Goal: Task Accomplishment & Management: Manage account settings

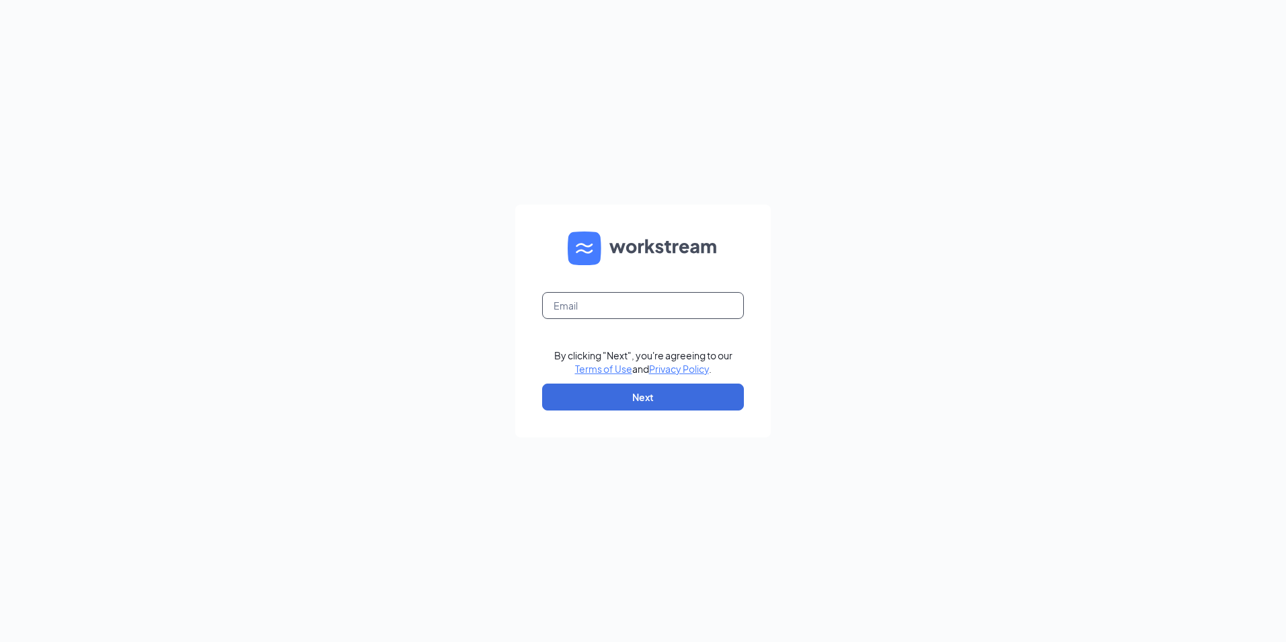
click at [610, 297] on input "text" at bounding box center [643, 305] width 202 height 27
type input "[EMAIL_ADDRESS][DOMAIN_NAME]"
click at [614, 393] on button "Next" at bounding box center [643, 396] width 202 height 27
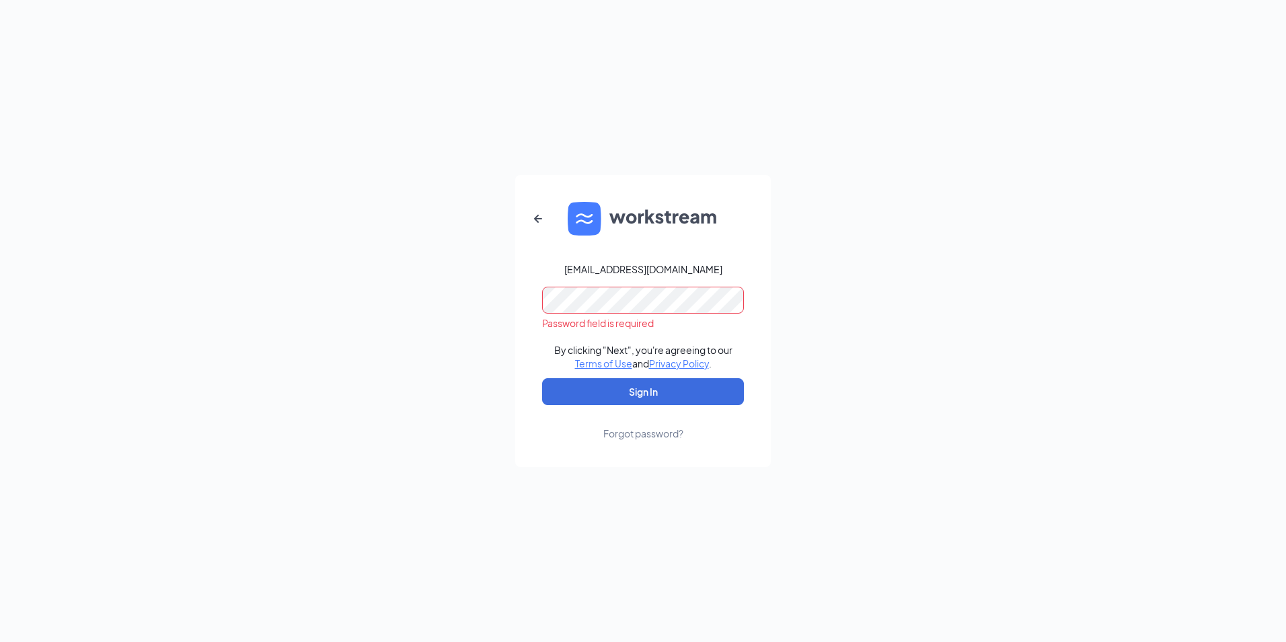
click at [648, 440] on div "Forgot password?" at bounding box center [644, 433] width 80 height 13
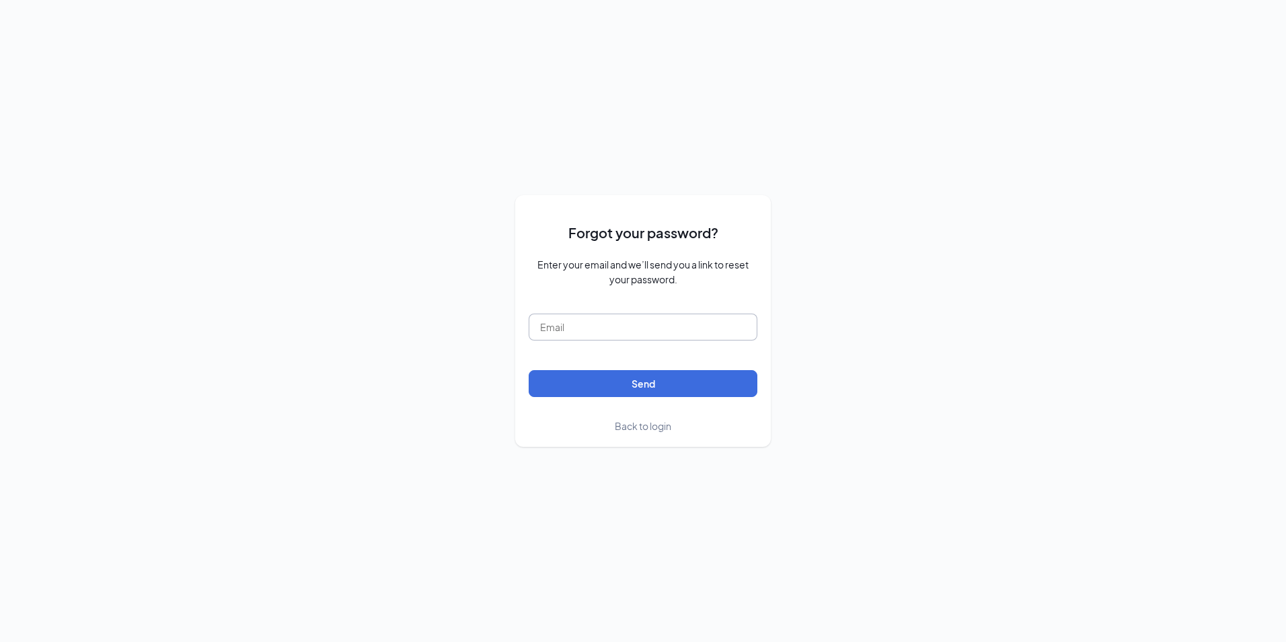
click at [591, 331] on input "text" at bounding box center [643, 327] width 229 height 27
type input "csc-146_katy_cinco@chickensaladchick.com"
click at [602, 389] on button "Send" at bounding box center [643, 383] width 229 height 27
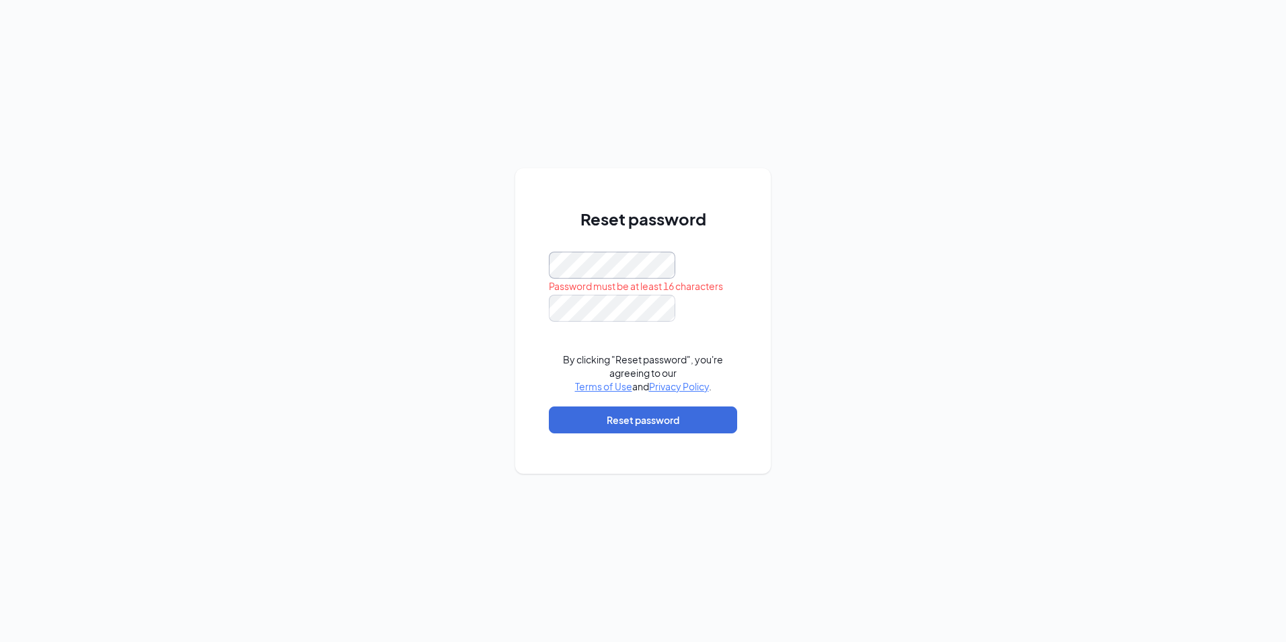
click at [540, 260] on div "Reset password Password must be at least 16 characters By clicking "Reset passw…" at bounding box center [643, 320] width 256 height 305
click at [510, 256] on div "Reset password Password must be at least 16 characters By clicking "Reset passw…" at bounding box center [643, 321] width 1286 height 642
click at [629, 323] on form "Password must be at least 16 characters By clicking "Reset password", you're ag…" at bounding box center [643, 349] width 188 height 195
click at [529, 257] on div "Reset password Password must be at least 16 characters By clicking "Reset passw…" at bounding box center [643, 320] width 256 height 305
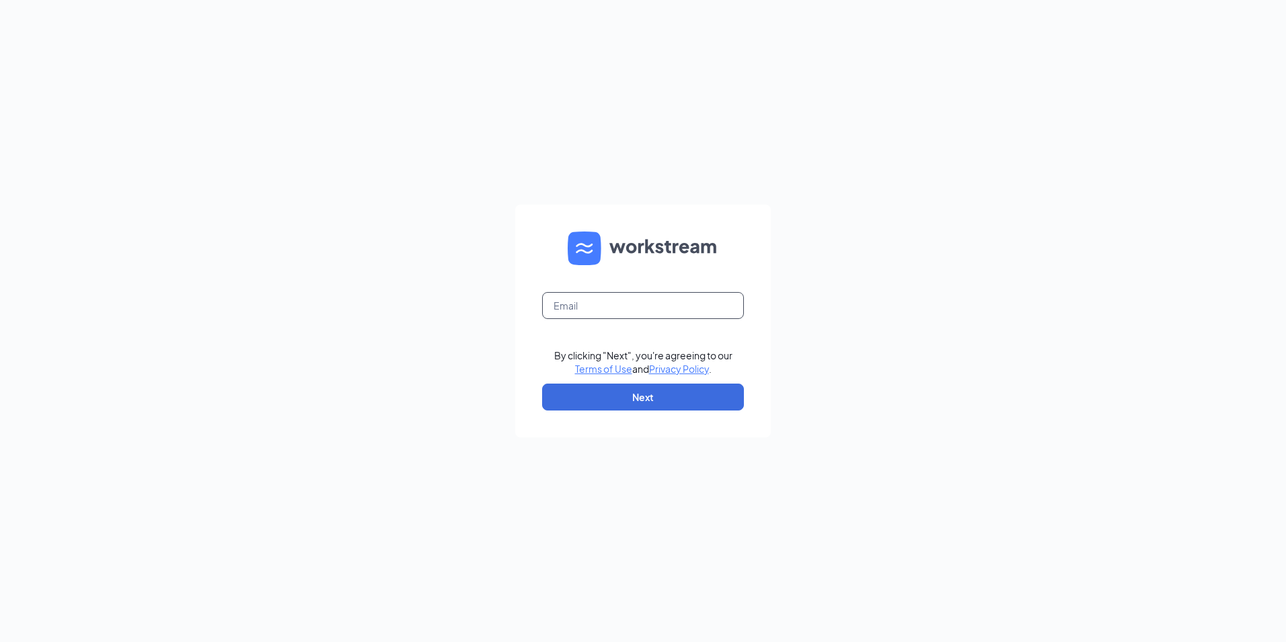
click at [644, 315] on input "text" at bounding box center [643, 305] width 202 height 27
type input "csc-146_katy_cinco@chickensaladchick.com"
click at [644, 391] on button "Next" at bounding box center [643, 396] width 202 height 27
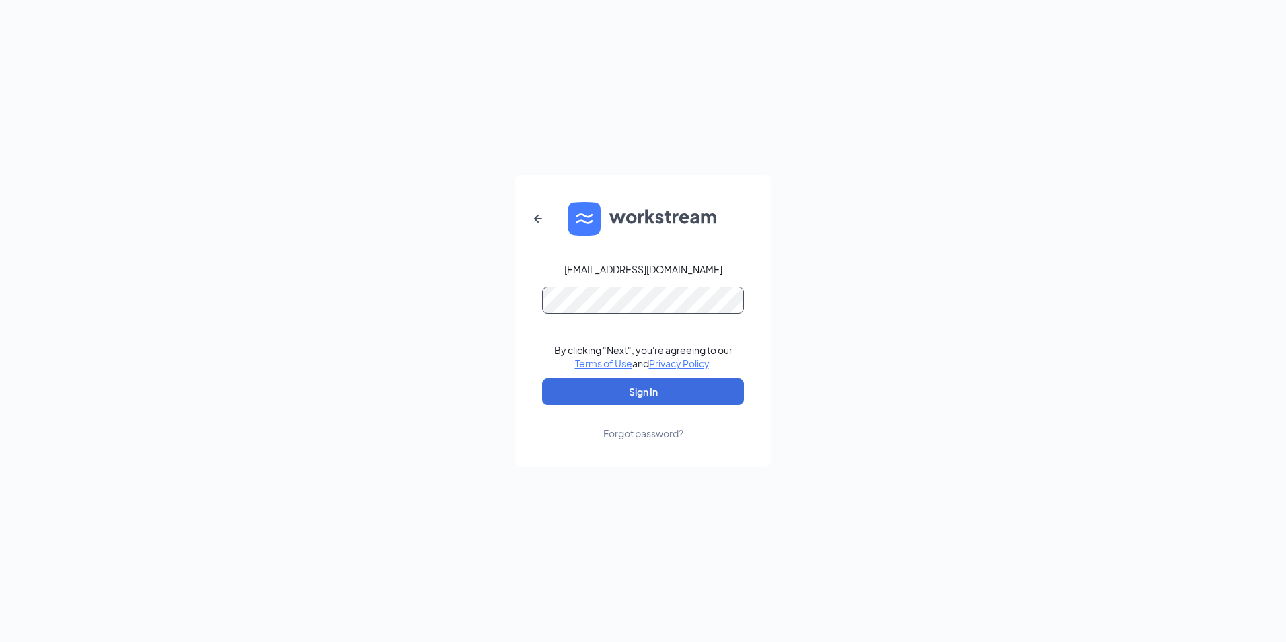
click at [542, 378] on button "Sign In" at bounding box center [643, 391] width 202 height 27
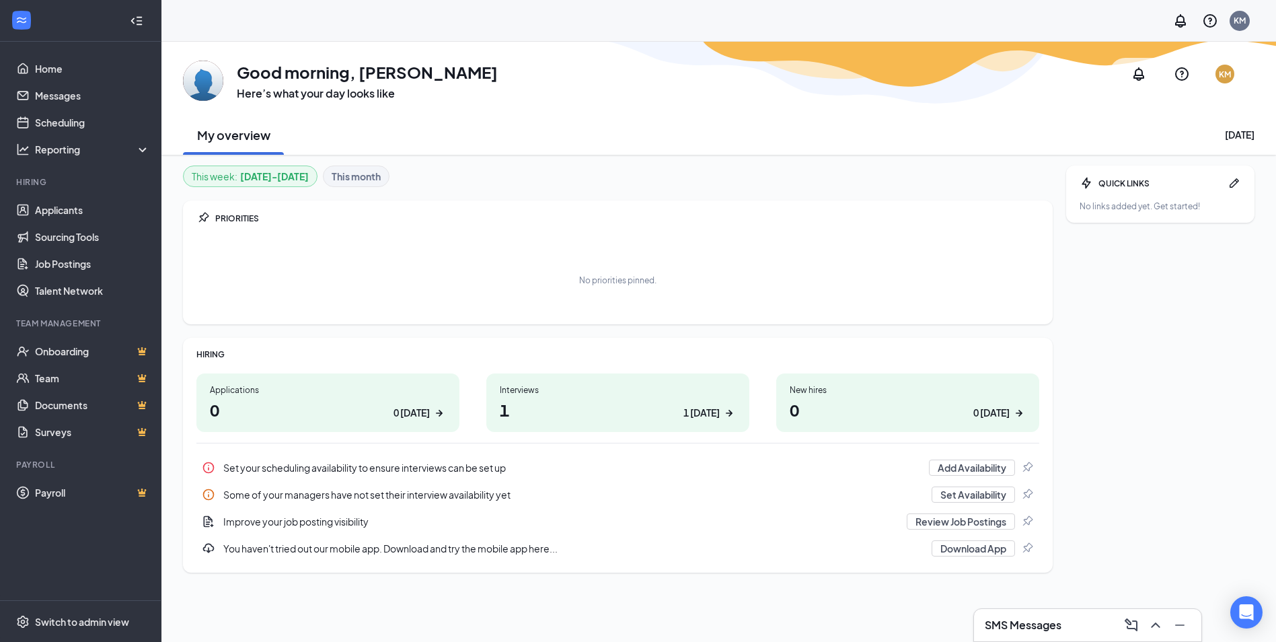
click at [710, 417] on div "1 today" at bounding box center [702, 413] width 36 height 14
click at [725, 412] on icon "ArrowRight" at bounding box center [729, 412] width 13 height 13
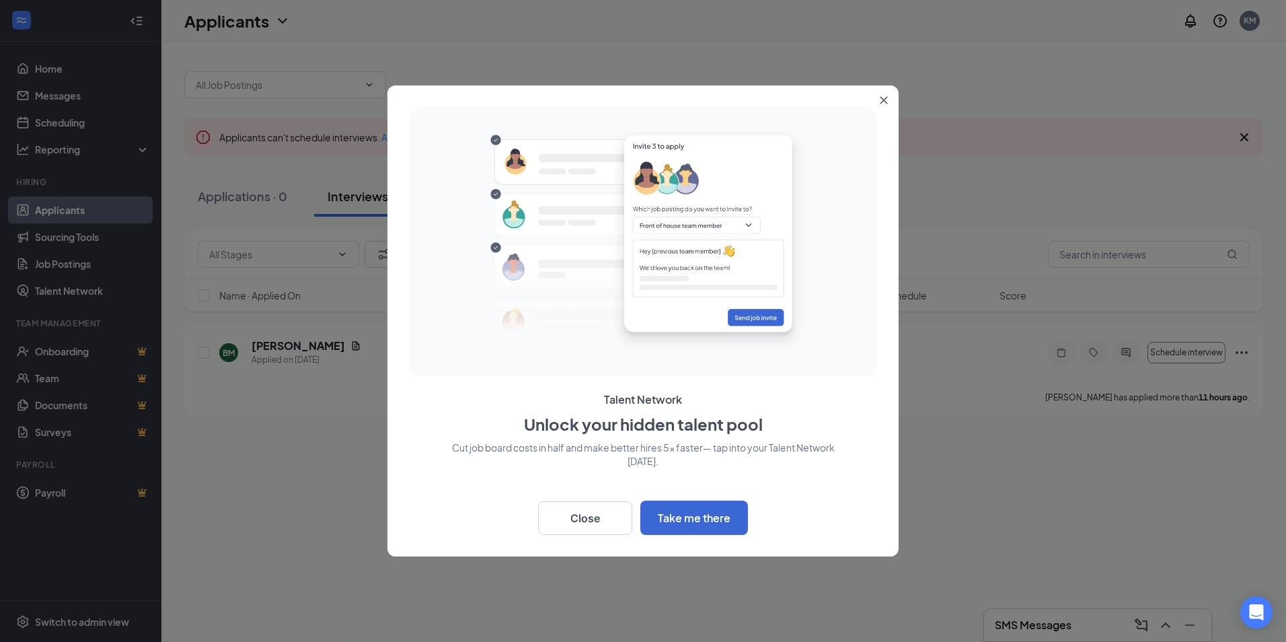
click at [884, 100] on icon "Close" at bounding box center [884, 100] width 7 height 7
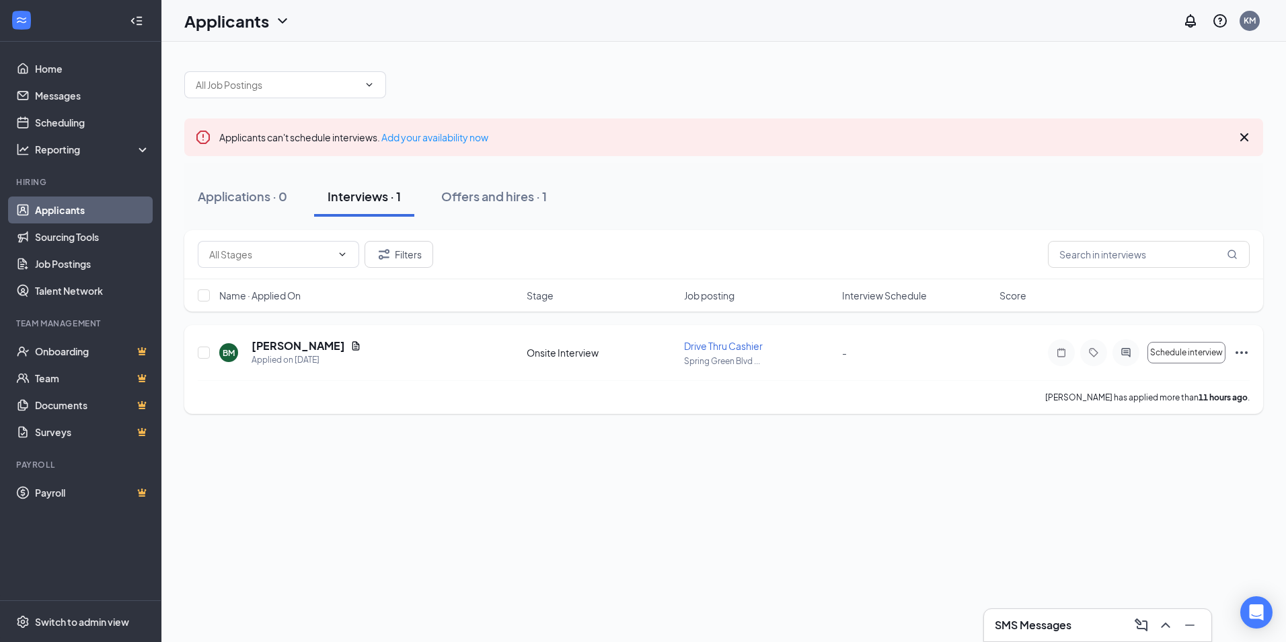
click at [709, 348] on span "Drive Thru Cashier" at bounding box center [723, 346] width 79 height 12
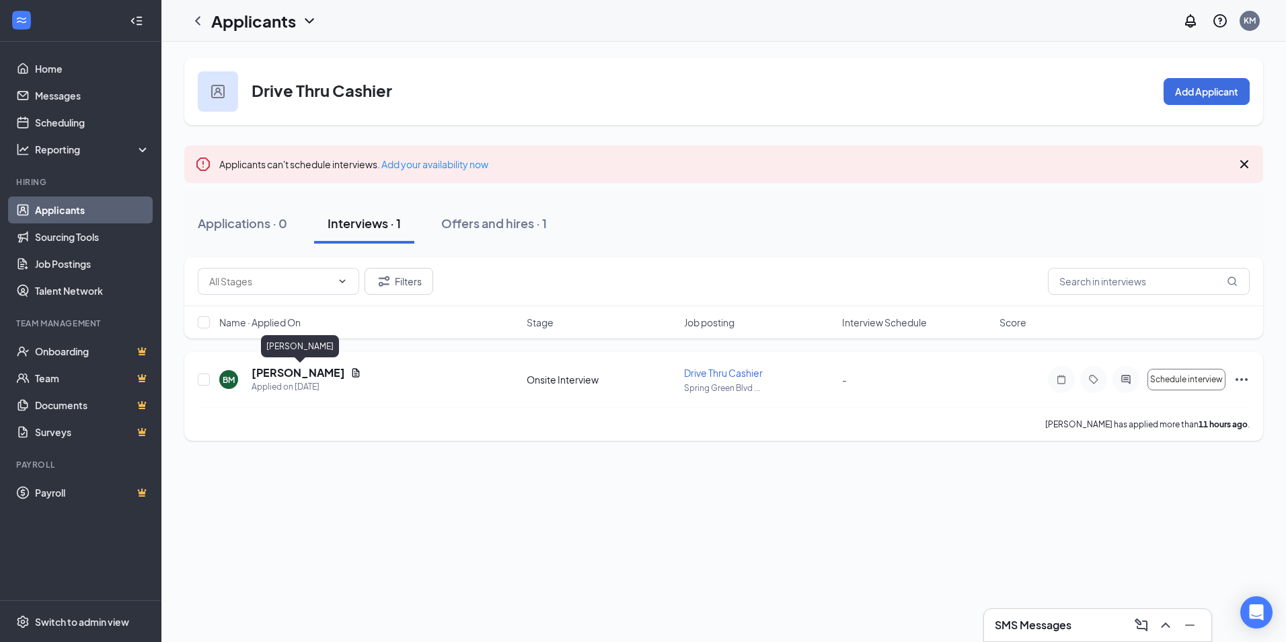
click at [312, 370] on h5 "[PERSON_NAME]" at bounding box center [299, 372] width 94 height 15
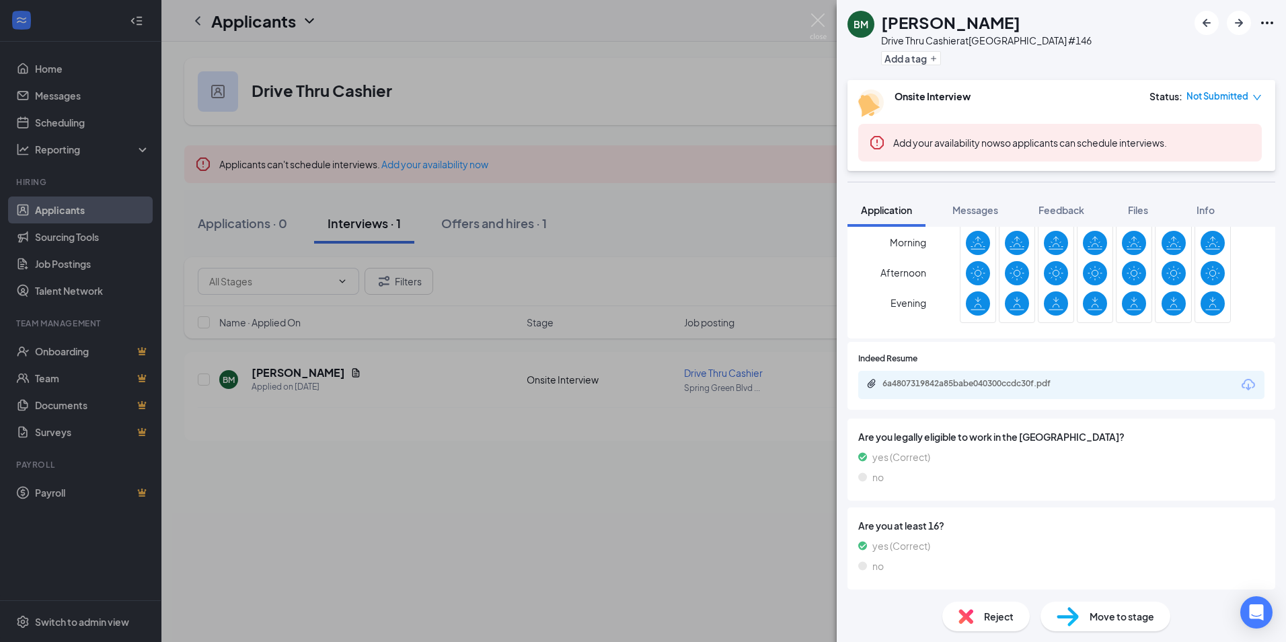
scroll to position [298, 0]
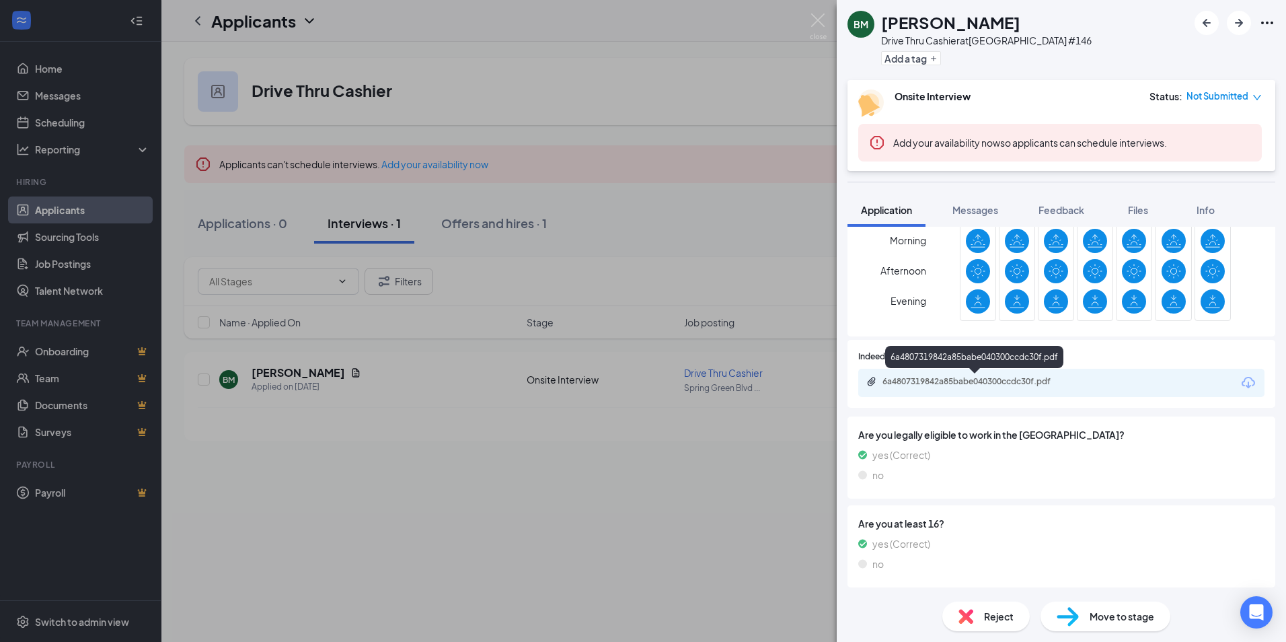
click at [987, 382] on div "6a4807319842a85babe040300ccdc30f.pdf" at bounding box center [977, 381] width 188 height 11
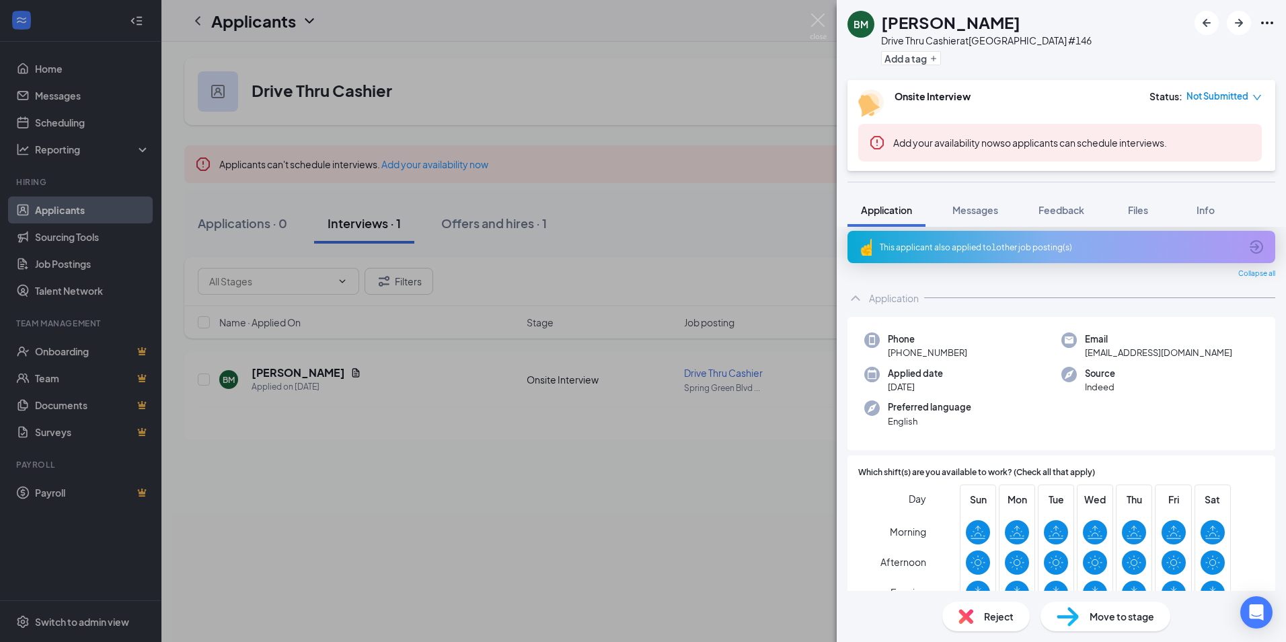
scroll to position [0, 0]
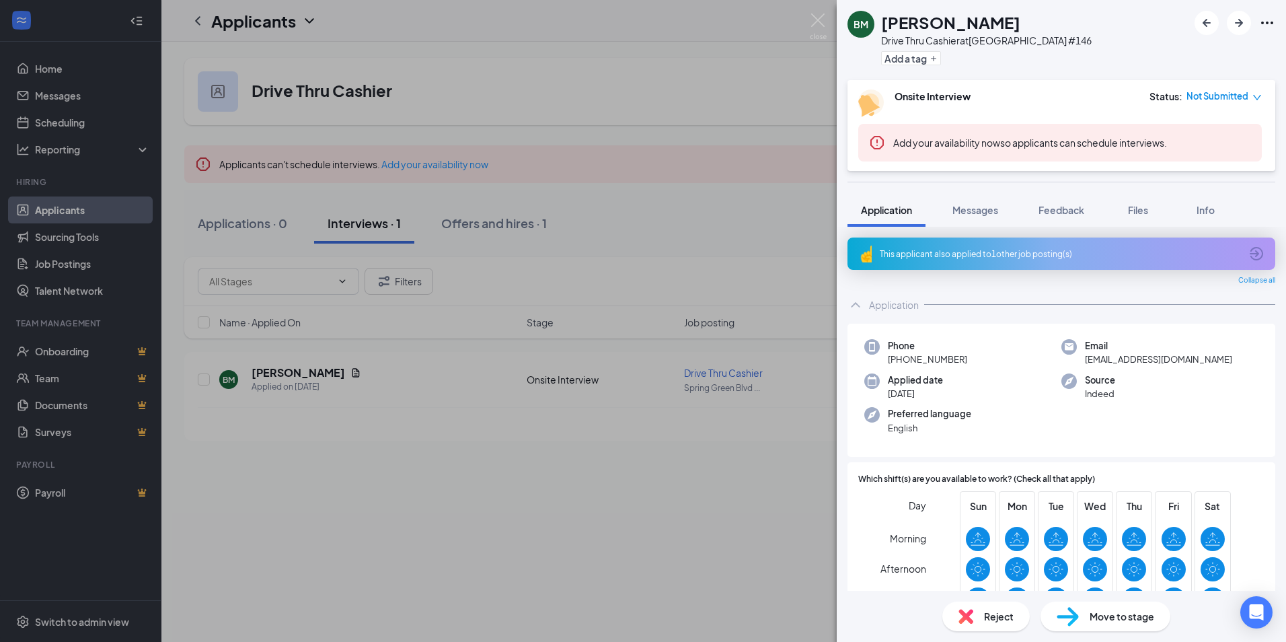
click at [1249, 256] on icon "ArrowCircle" at bounding box center [1257, 254] width 16 height 16
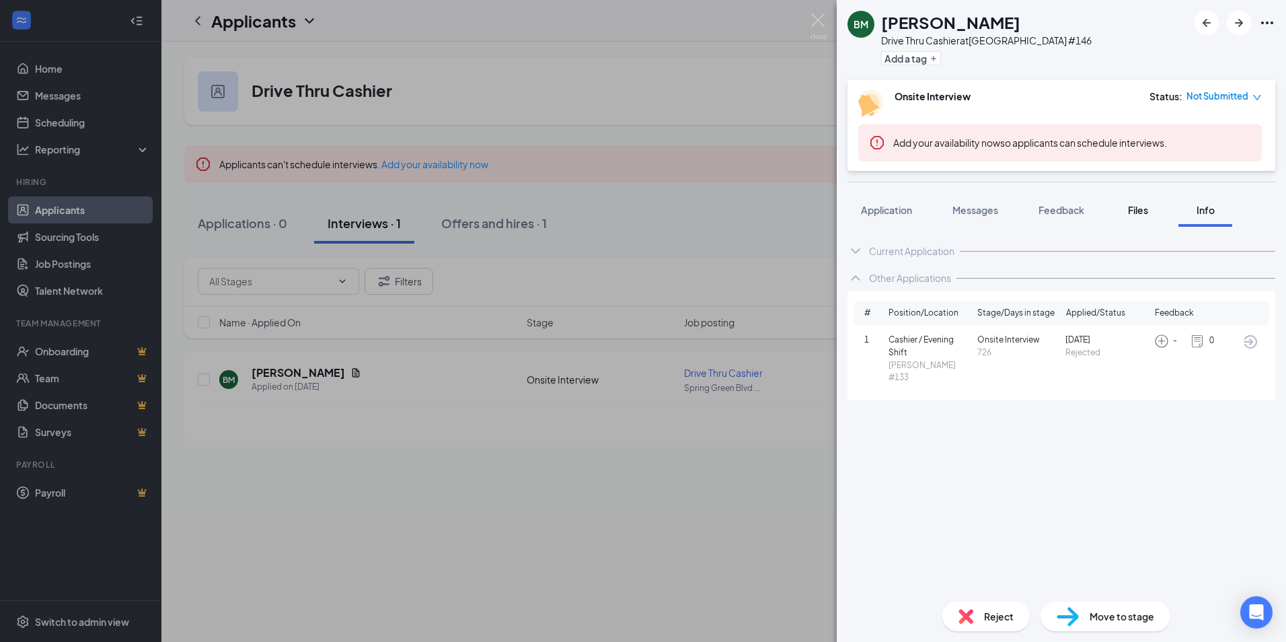
click at [1151, 213] on div "Files" at bounding box center [1138, 209] width 27 height 13
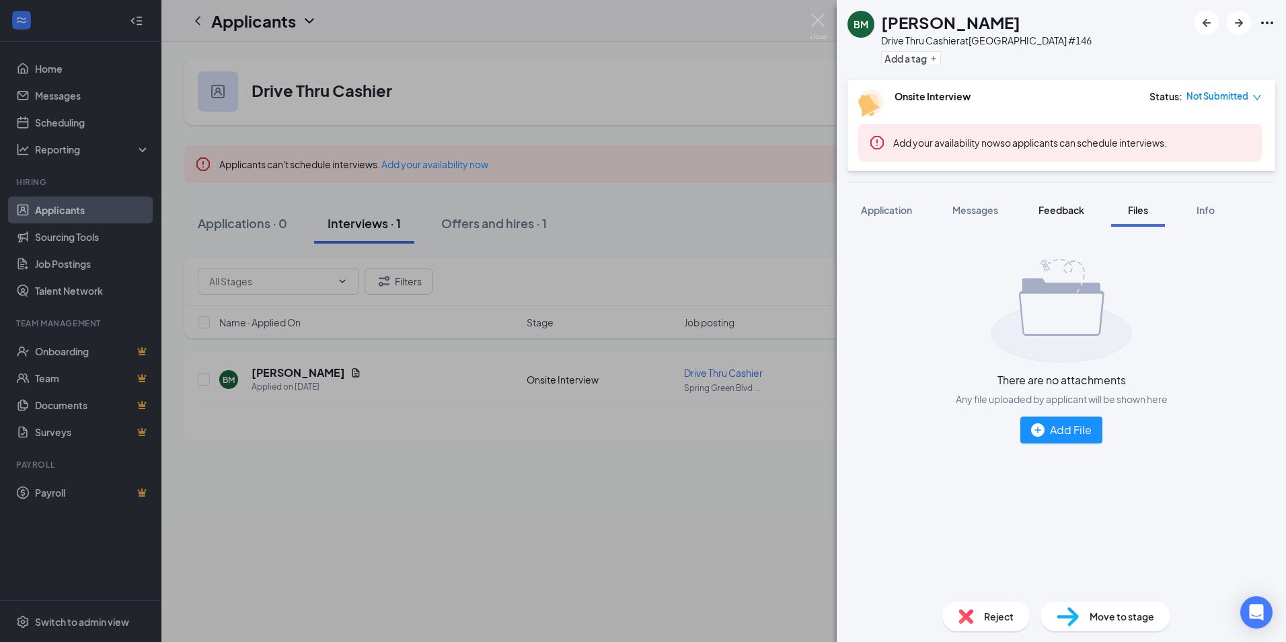
click at [1078, 211] on span "Feedback" at bounding box center [1062, 210] width 46 height 12
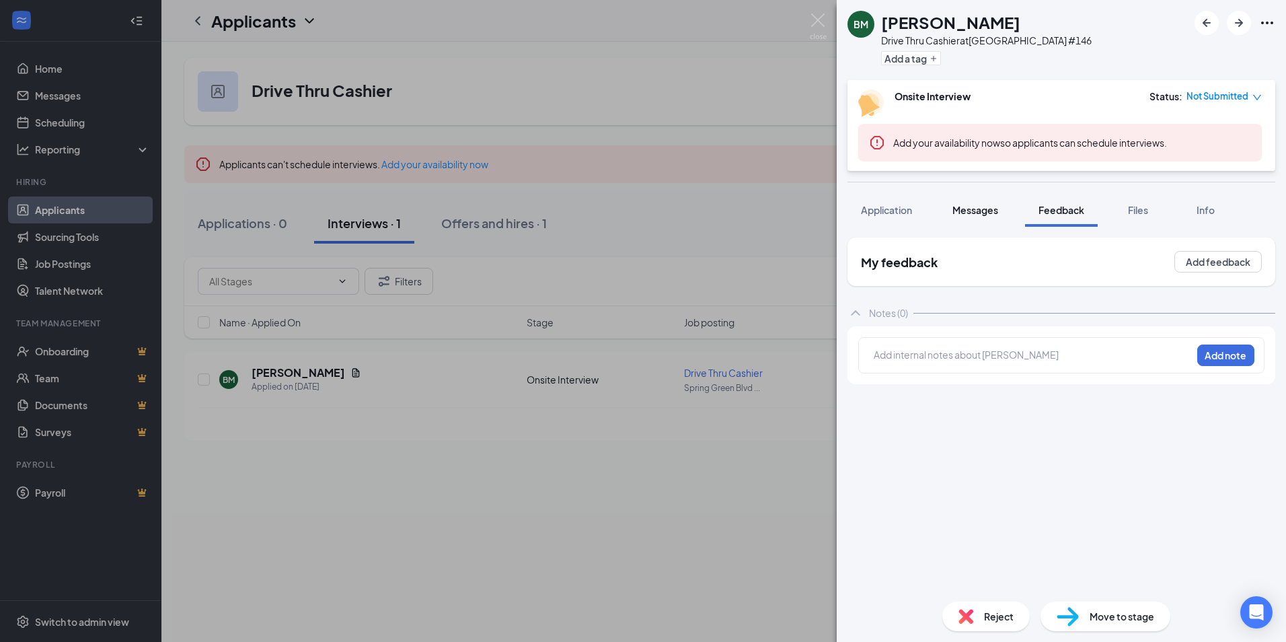
click at [984, 211] on span "Messages" at bounding box center [976, 210] width 46 height 12
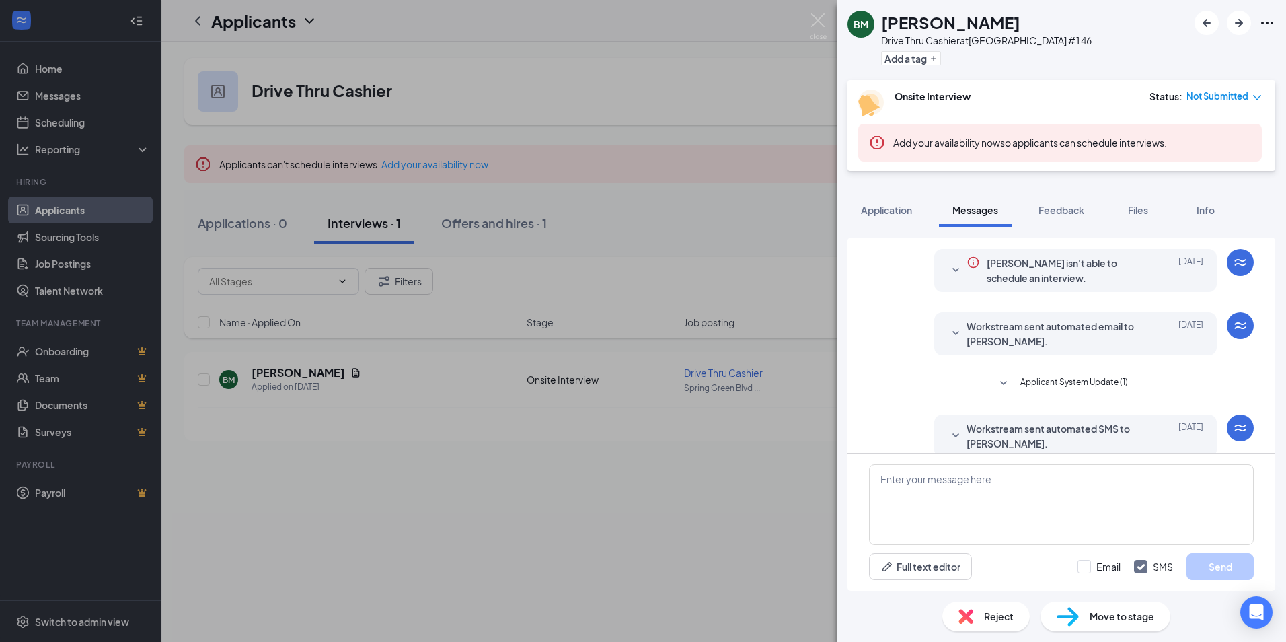
scroll to position [52, 0]
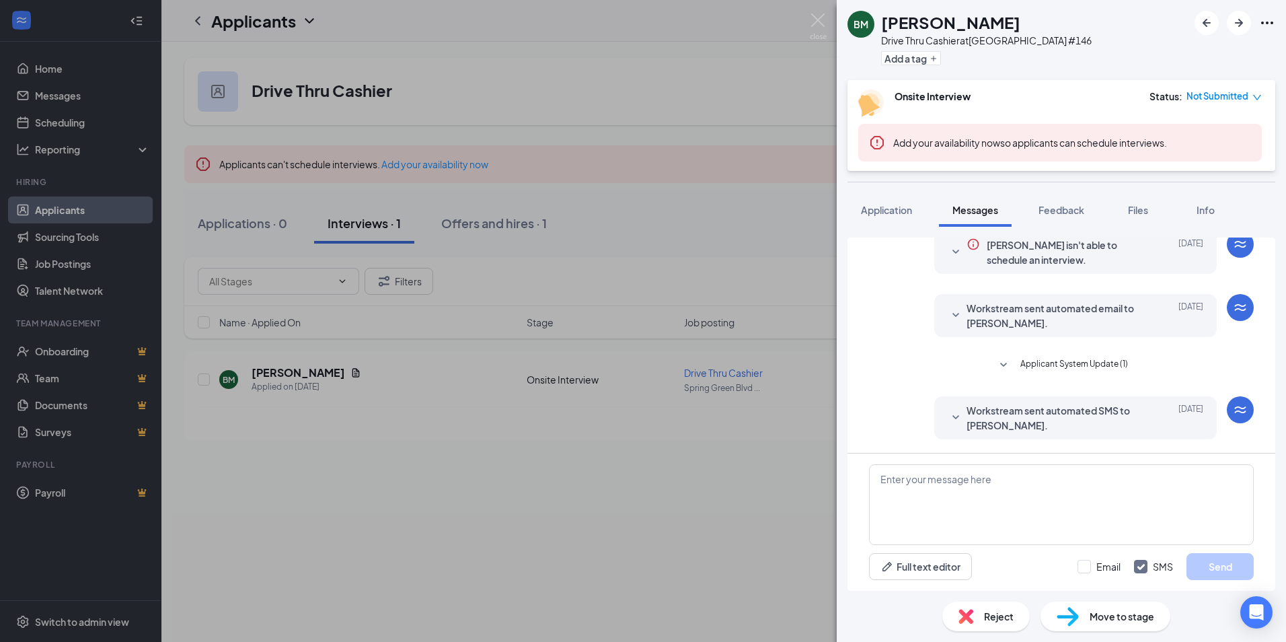
click at [948, 416] on icon "SmallChevronDown" at bounding box center [956, 418] width 16 height 16
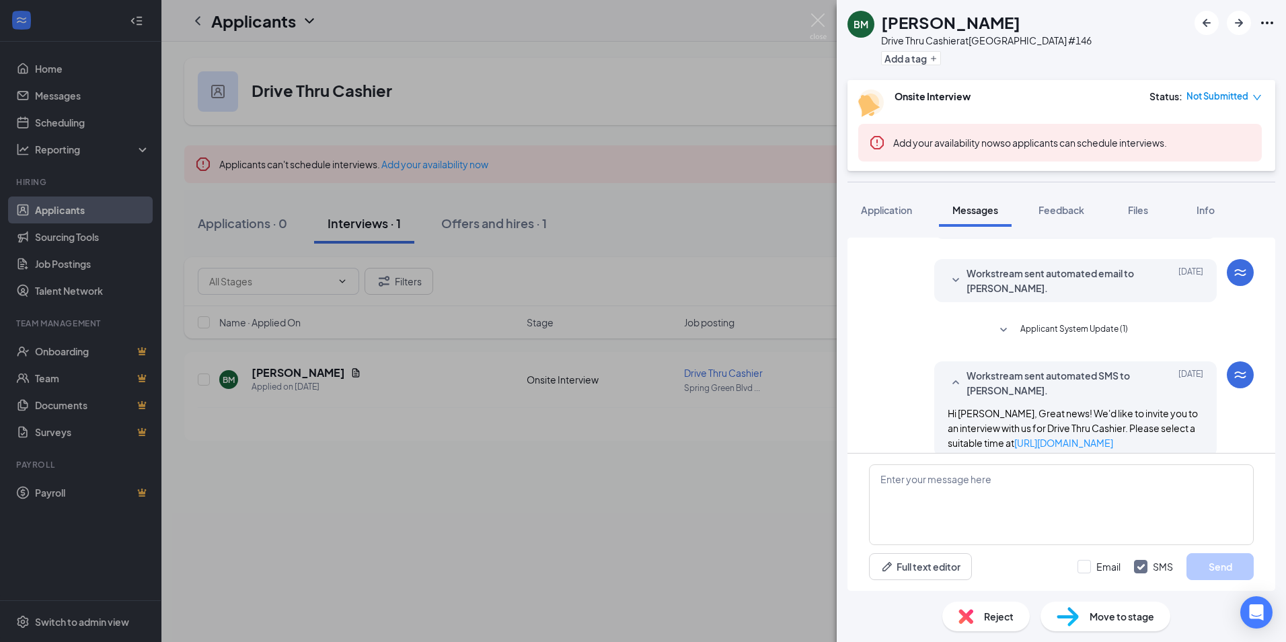
scroll to position [105, 0]
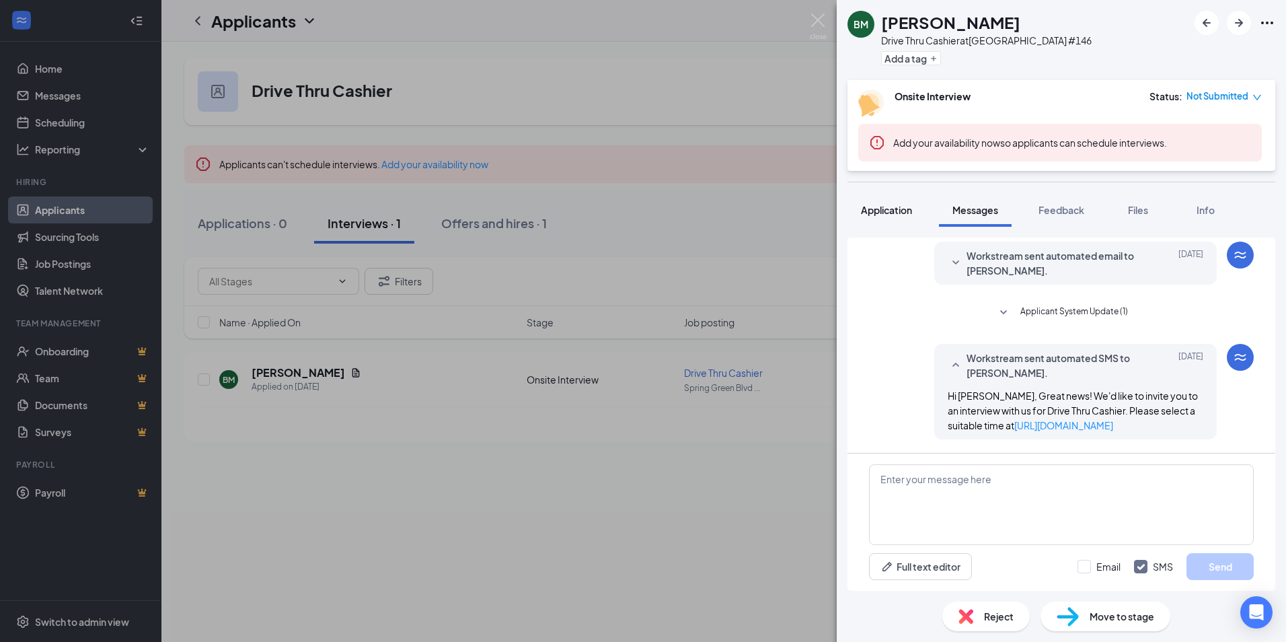
click at [898, 212] on span "Application" at bounding box center [886, 210] width 51 height 12
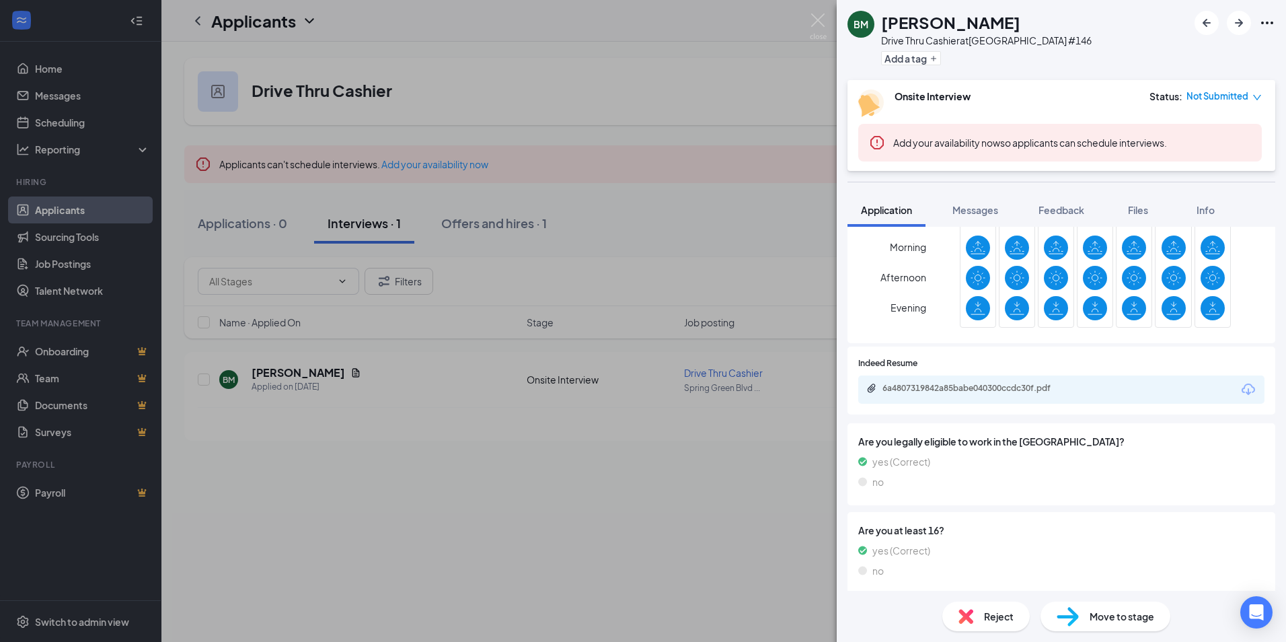
scroll to position [298, 0]
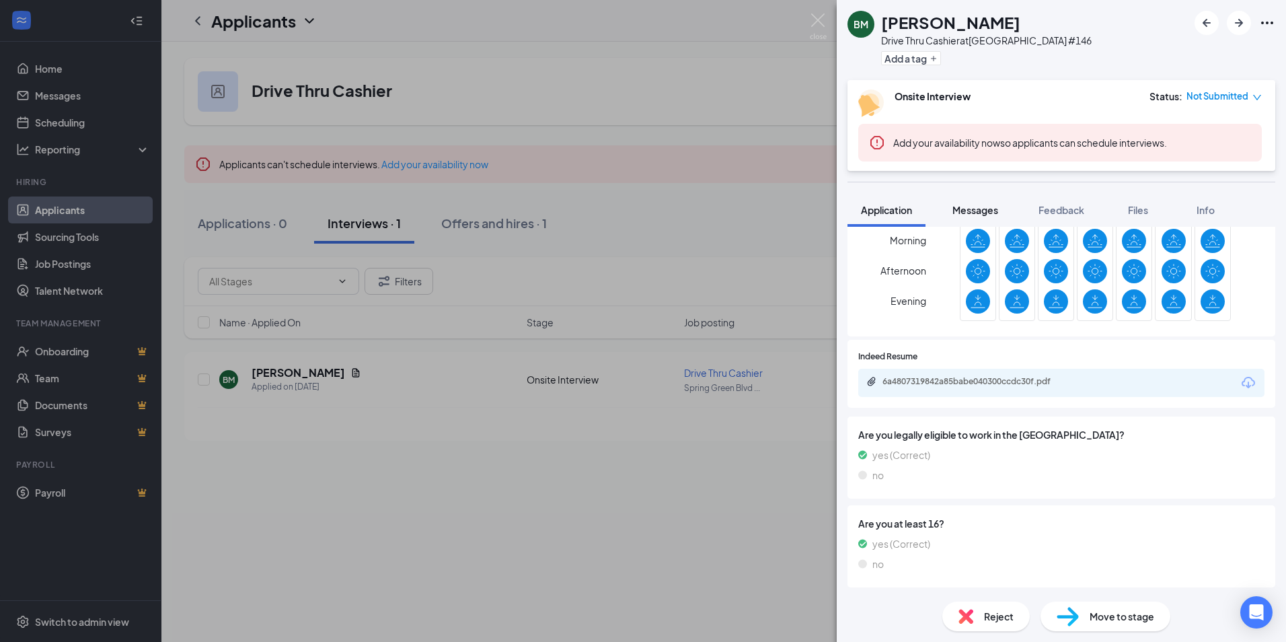
click at [968, 203] on button "Messages" at bounding box center [975, 210] width 73 height 34
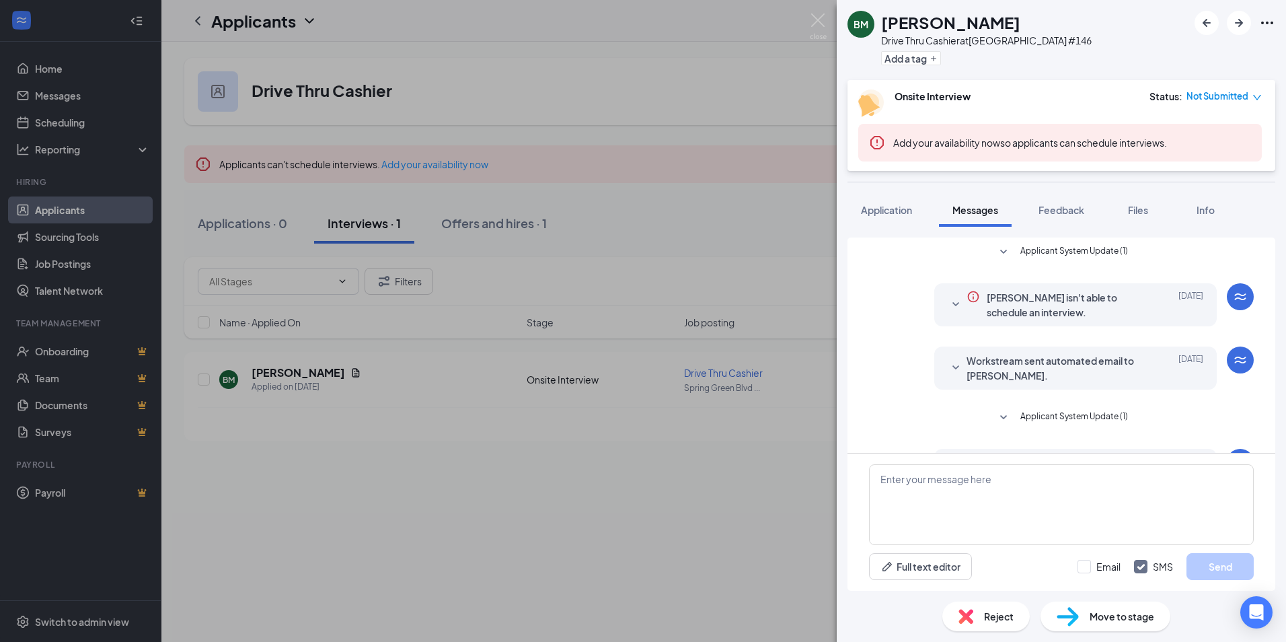
click at [1022, 416] on span "Applicant System Update (1)" at bounding box center [1075, 418] width 108 height 16
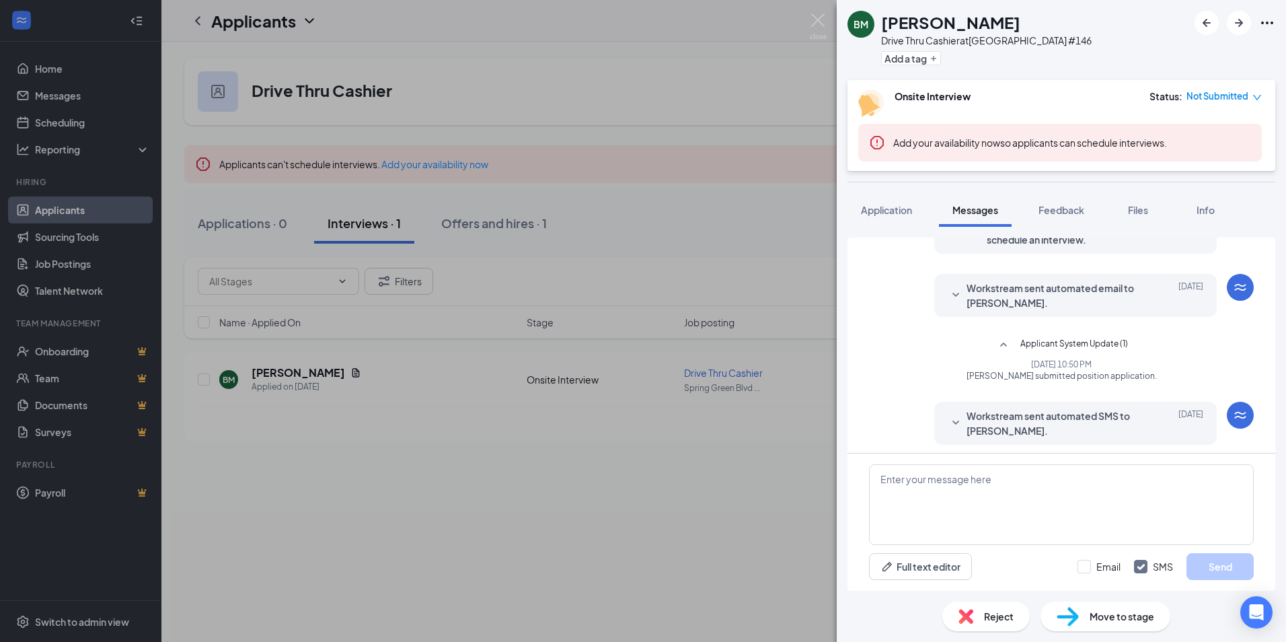
scroll to position [78, 0]
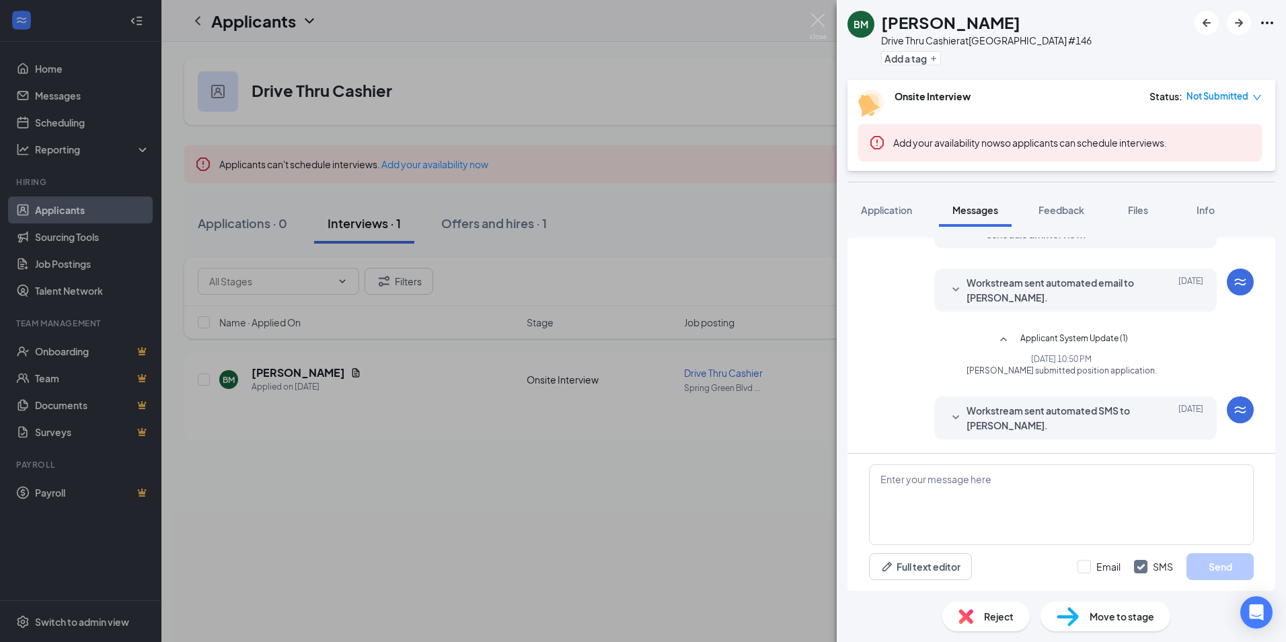
click at [948, 416] on icon "SmallChevronDown" at bounding box center [956, 418] width 16 height 16
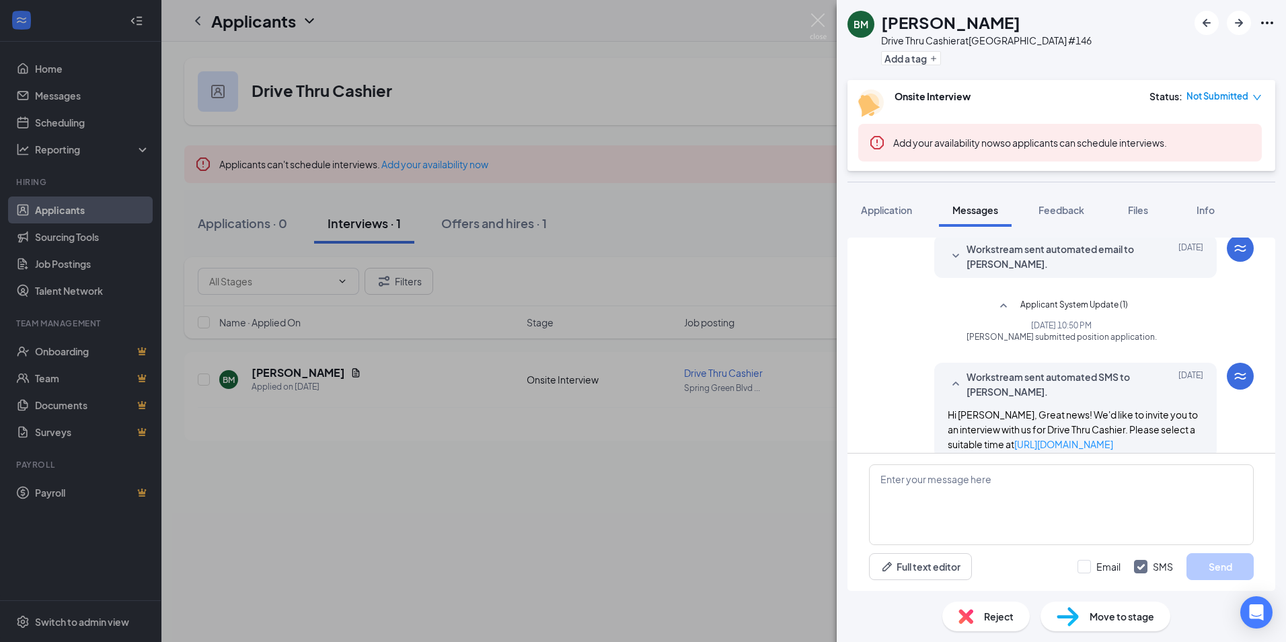
scroll to position [131, 0]
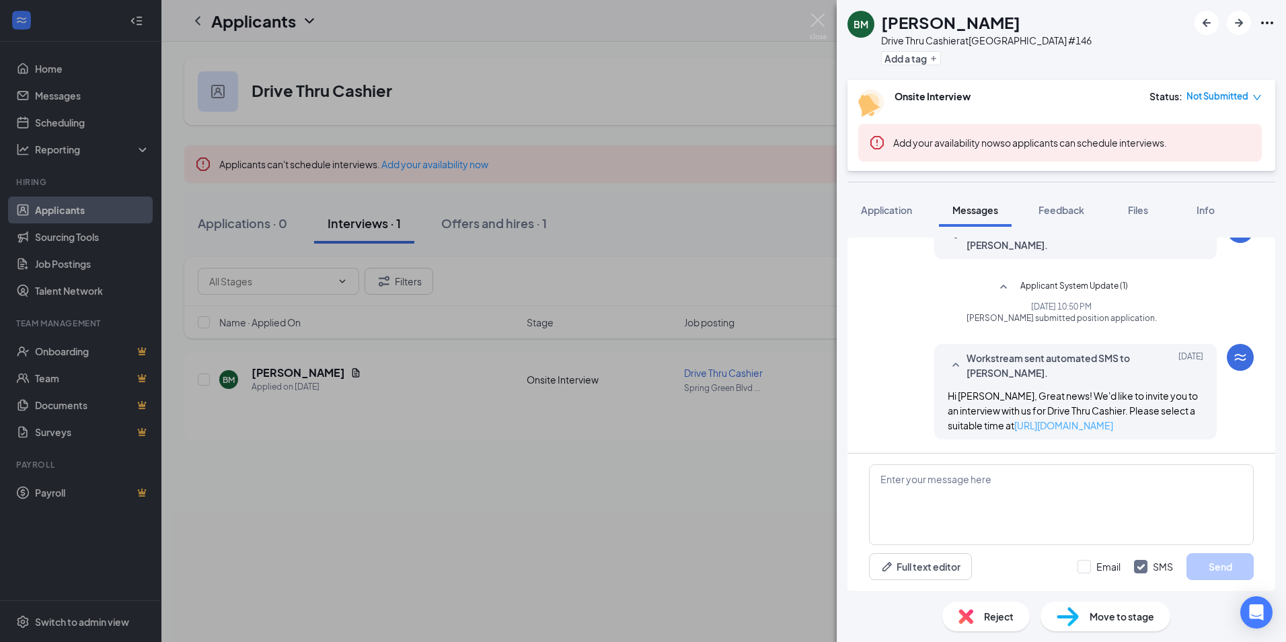
click at [1091, 422] on link "https://l.wrkstrm.us/PIZNTPL9M" at bounding box center [1064, 425] width 99 height 12
click at [1051, 202] on button "Feedback" at bounding box center [1061, 210] width 73 height 34
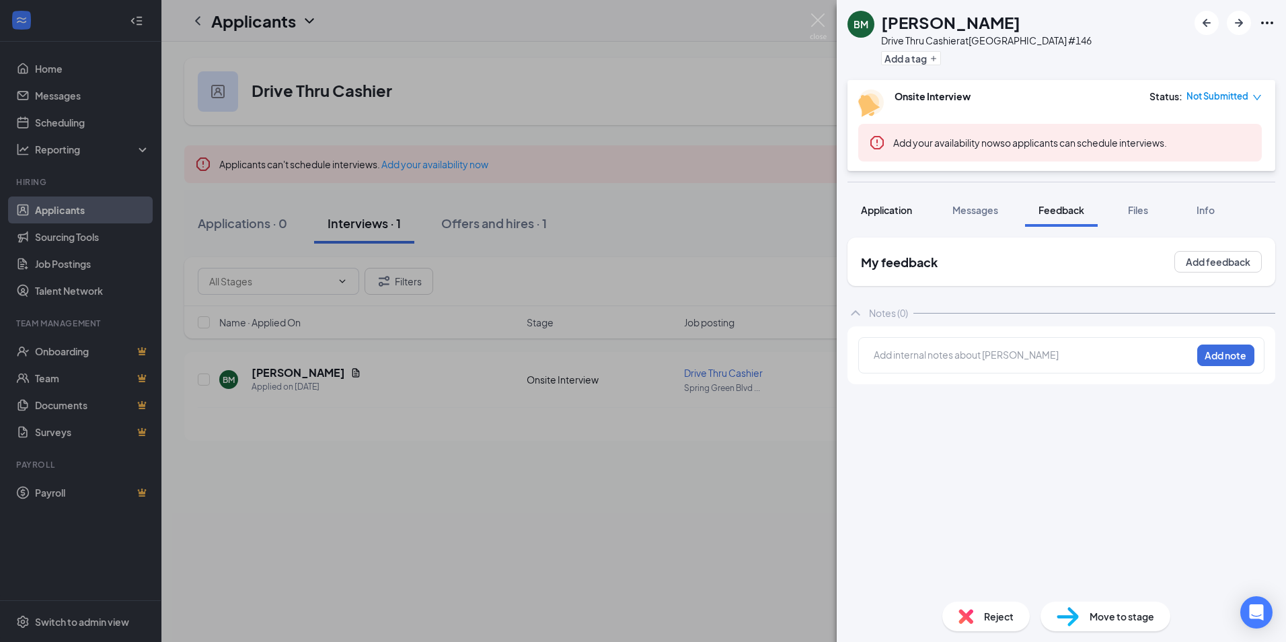
click at [876, 206] on span "Application" at bounding box center [886, 210] width 51 height 12
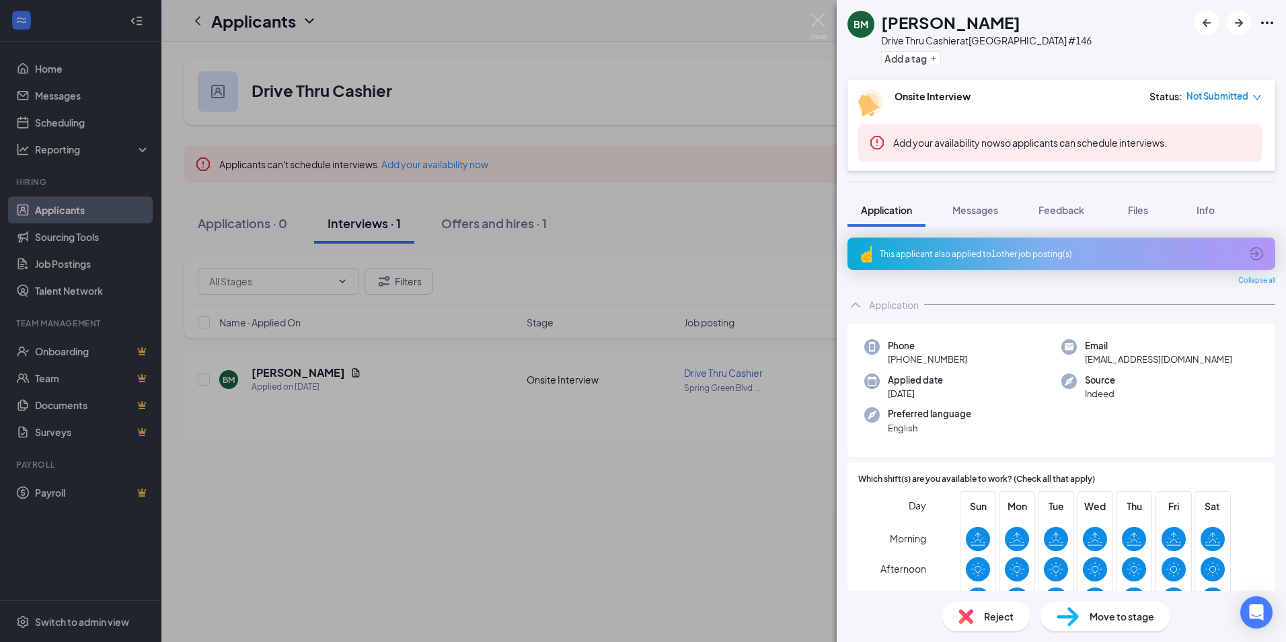
click at [1257, 279] on span "Collapse all" at bounding box center [1257, 280] width 37 height 11
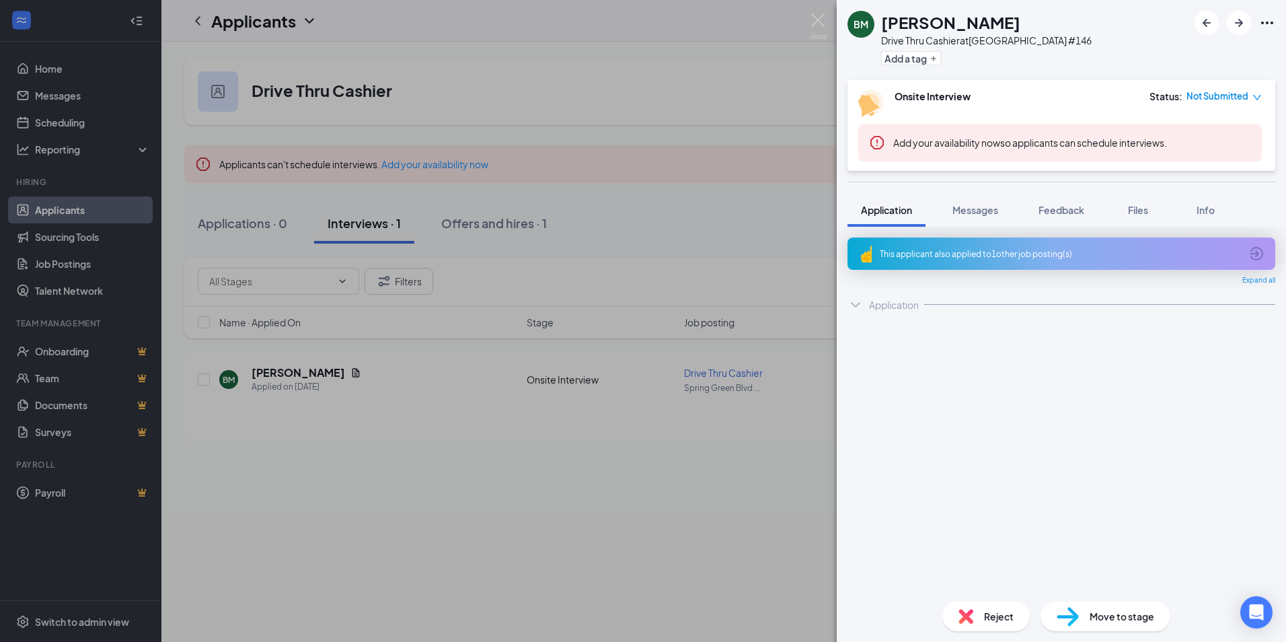
click at [1257, 279] on span "Expand all" at bounding box center [1259, 280] width 33 height 11
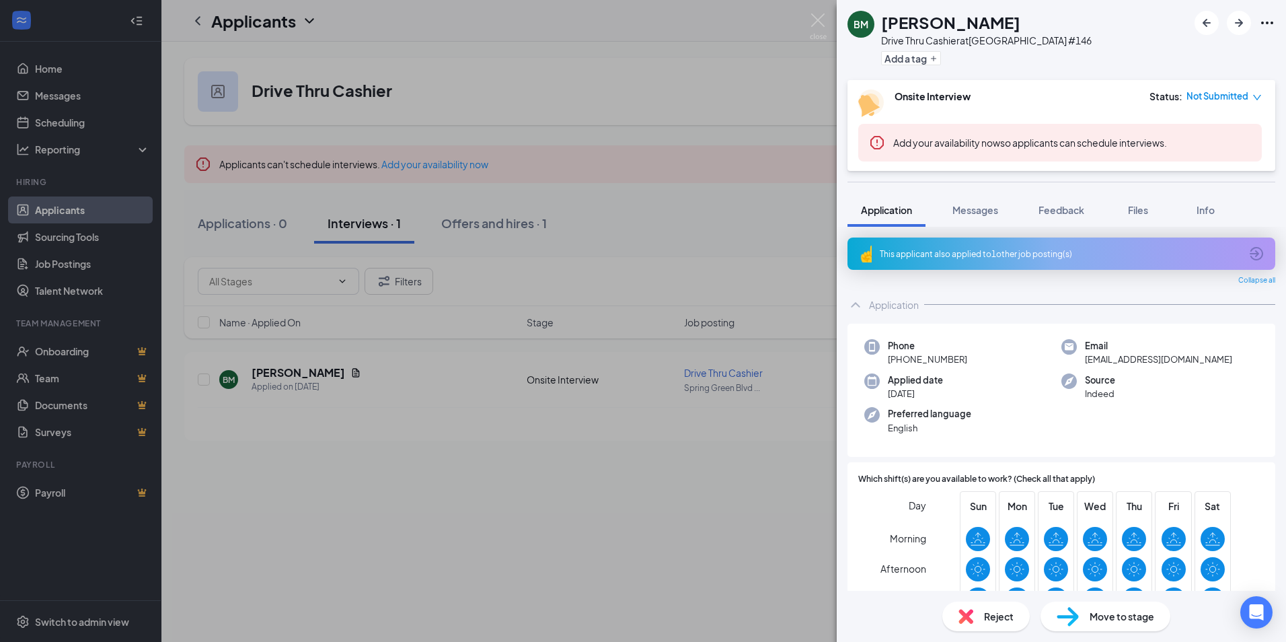
click at [1273, 22] on icon "Ellipses" at bounding box center [1267, 23] width 16 height 16
click at [819, 23] on img at bounding box center [818, 26] width 17 height 26
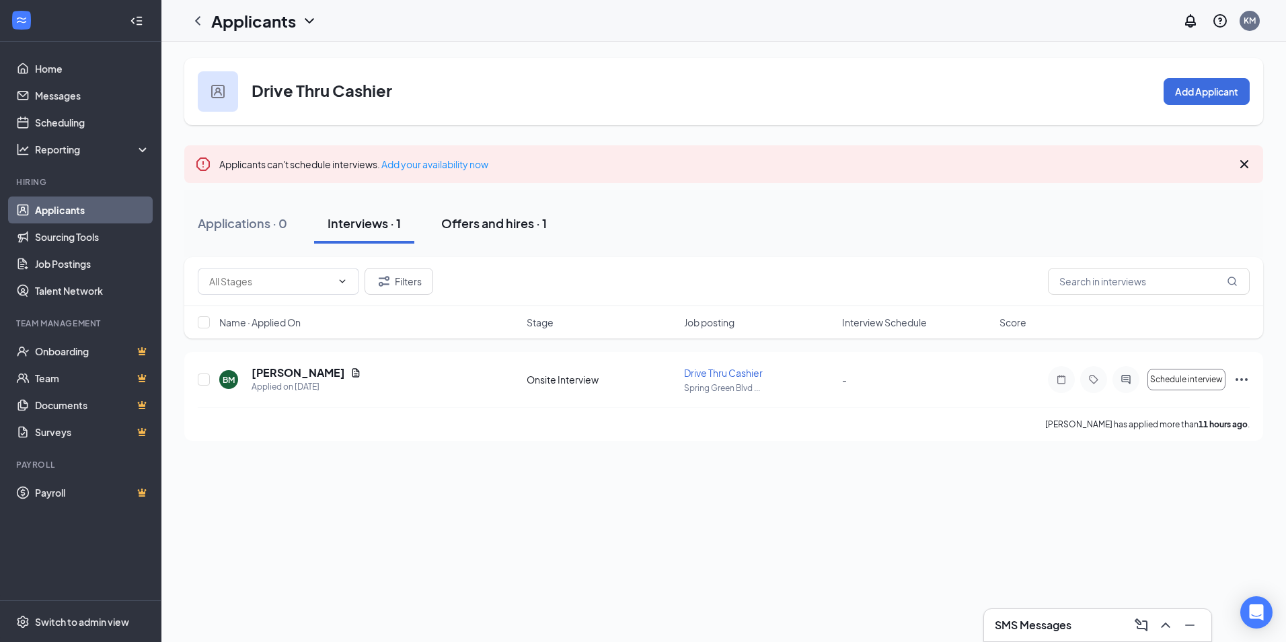
click at [524, 229] on div "Offers and hires · 1" at bounding box center [494, 223] width 106 height 17
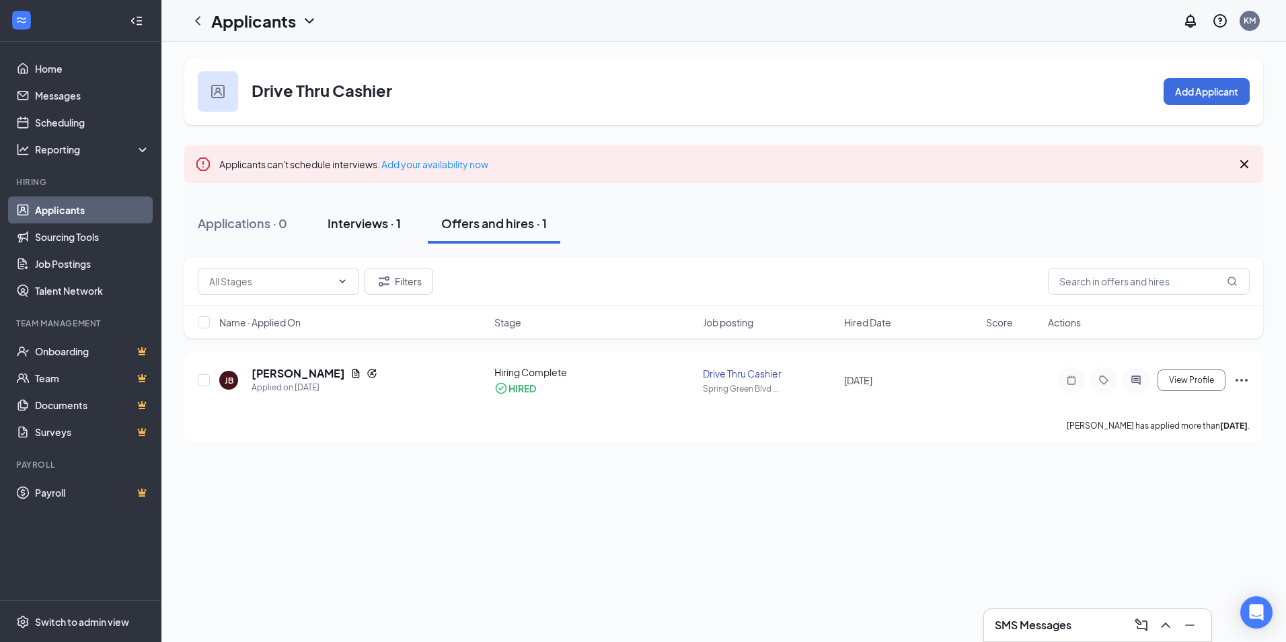
click at [361, 225] on div "Interviews · 1" at bounding box center [364, 223] width 73 height 17
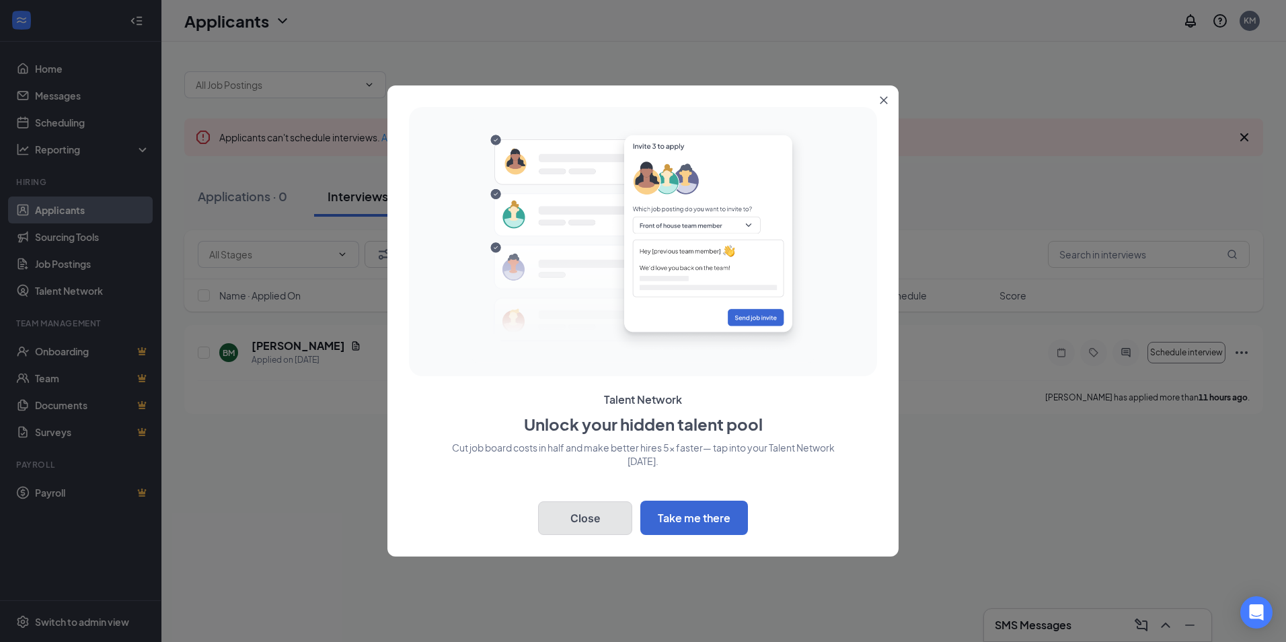
click at [574, 534] on button "Close" at bounding box center [585, 518] width 94 height 34
